Goal: Task Accomplishment & Management: Complete application form

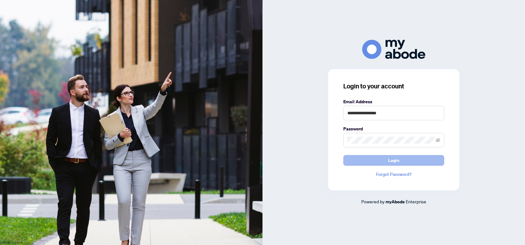
click at [377, 161] on button "Login" at bounding box center [393, 160] width 101 height 11
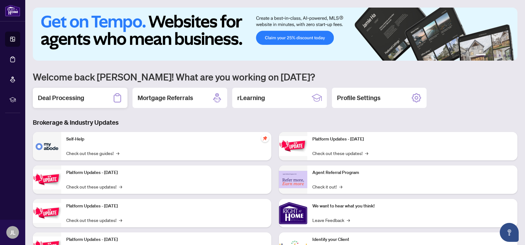
click at [100, 99] on div "Deal Processing" at bounding box center [80, 98] width 95 height 20
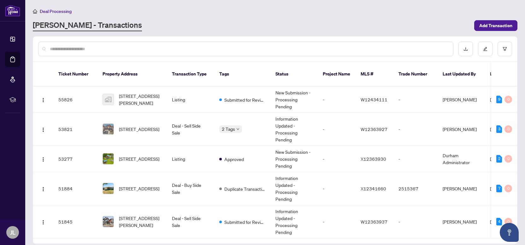
click at [130, 50] on input "text" at bounding box center [249, 48] width 398 height 7
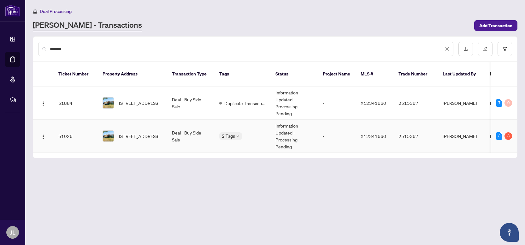
type input "*******"
click at [138, 132] on span "[STREET_ADDRESS]" at bounding box center [139, 135] width 40 height 7
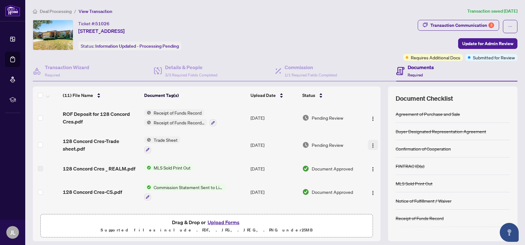
click at [372, 143] on img "button" at bounding box center [372, 145] width 5 height 5
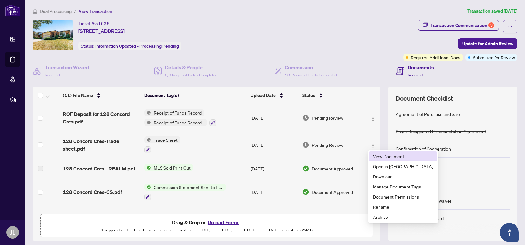
click at [382, 156] on span "View Document" at bounding box center [403, 156] width 60 height 7
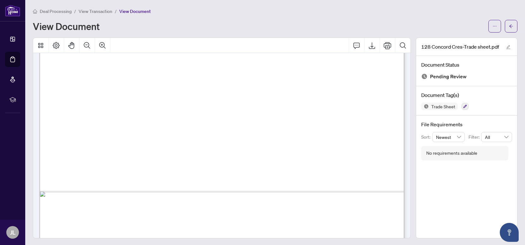
scroll to position [300, 0]
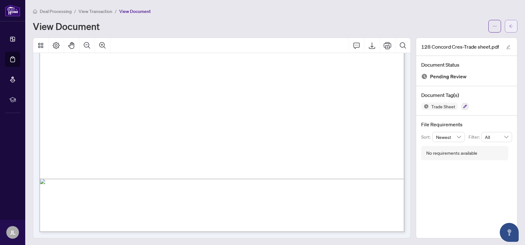
click at [508, 26] on button "button" at bounding box center [511, 26] width 13 height 13
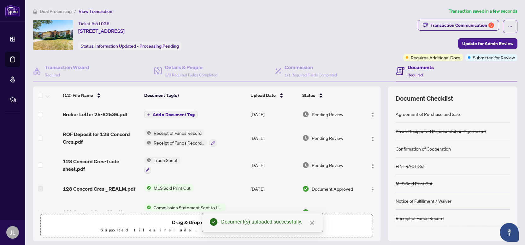
click at [181, 112] on span "Add a Document Tag" at bounding box center [174, 114] width 42 height 4
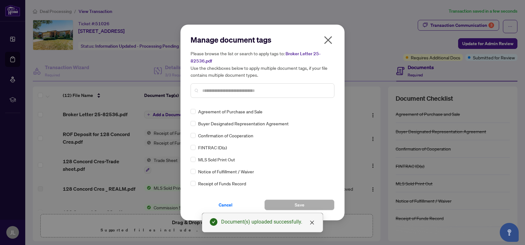
click at [245, 90] on input "text" at bounding box center [265, 90] width 127 height 7
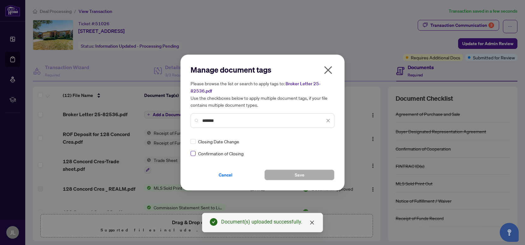
type input "*******"
click at [290, 174] on button "Save" at bounding box center [299, 174] width 70 height 11
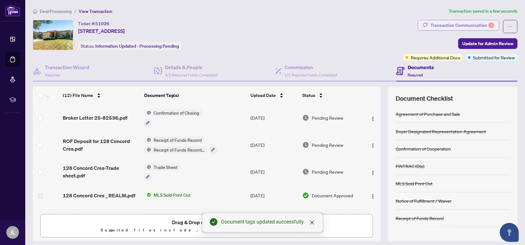
click at [458, 27] on div "Transaction Communication 3" at bounding box center [462, 25] width 64 height 10
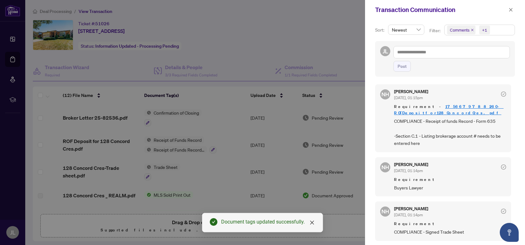
click at [316, 100] on div at bounding box center [262, 122] width 525 height 245
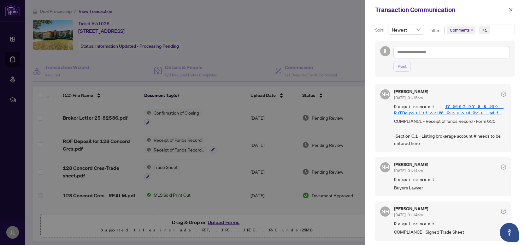
click at [210, 155] on div at bounding box center [262, 122] width 525 height 245
click at [510, 9] on icon "close" at bounding box center [510, 9] width 3 height 3
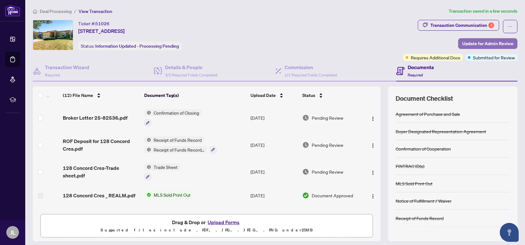
click at [492, 44] on span "Update for Admin Review" at bounding box center [487, 43] width 51 height 10
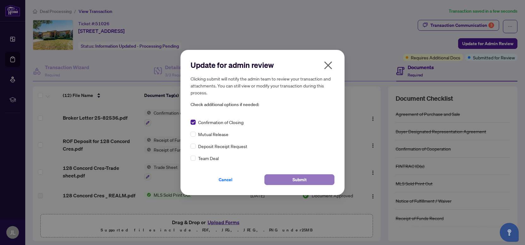
click at [311, 178] on button "Submit" at bounding box center [299, 179] width 70 height 11
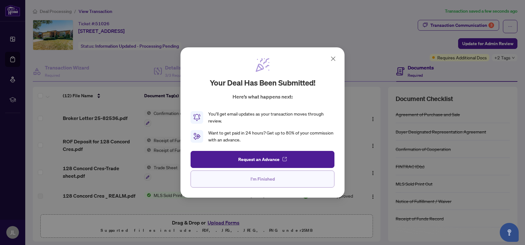
click at [266, 180] on span "I'm Finished" at bounding box center [262, 179] width 24 height 10
